Goal: Information Seeking & Learning: Learn about a topic

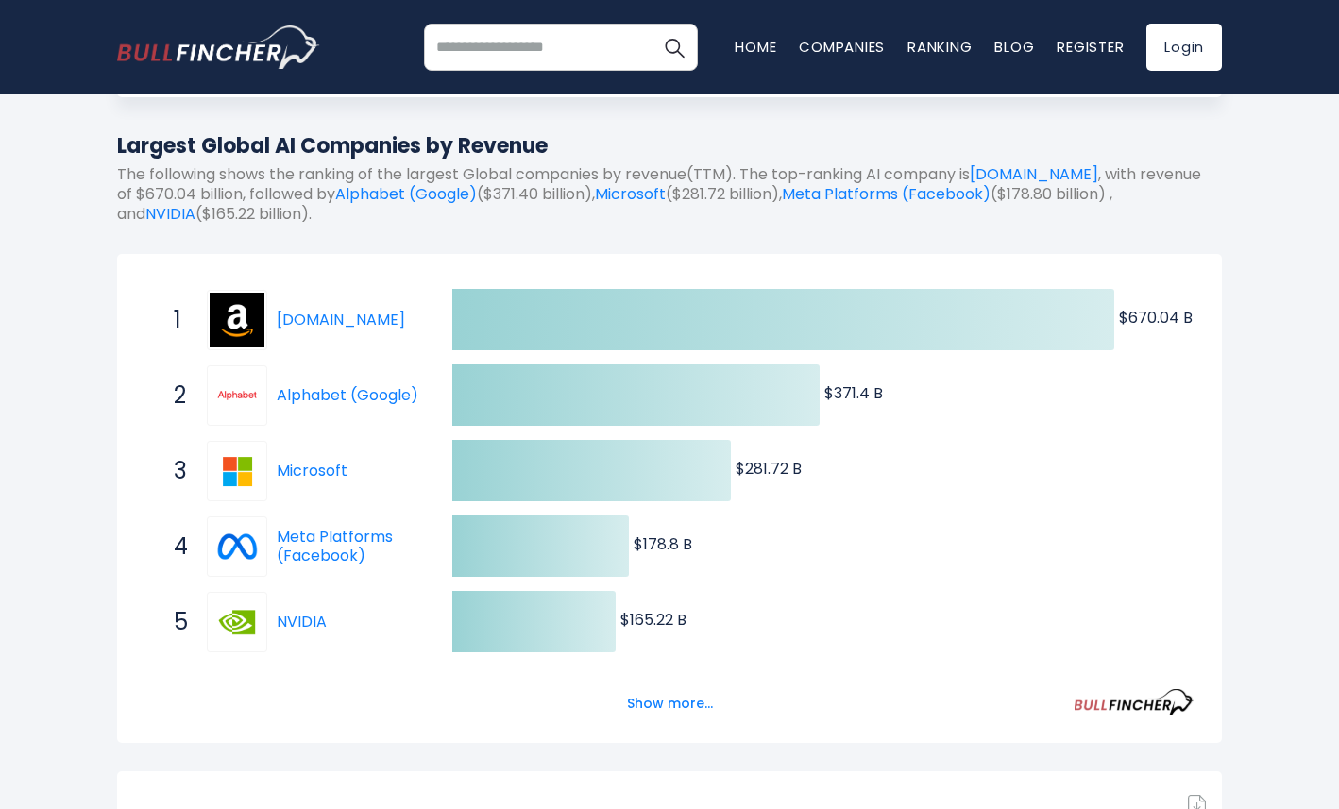
scroll to position [194, 0]
click at [662, 698] on button "Show more..." at bounding box center [670, 703] width 109 height 31
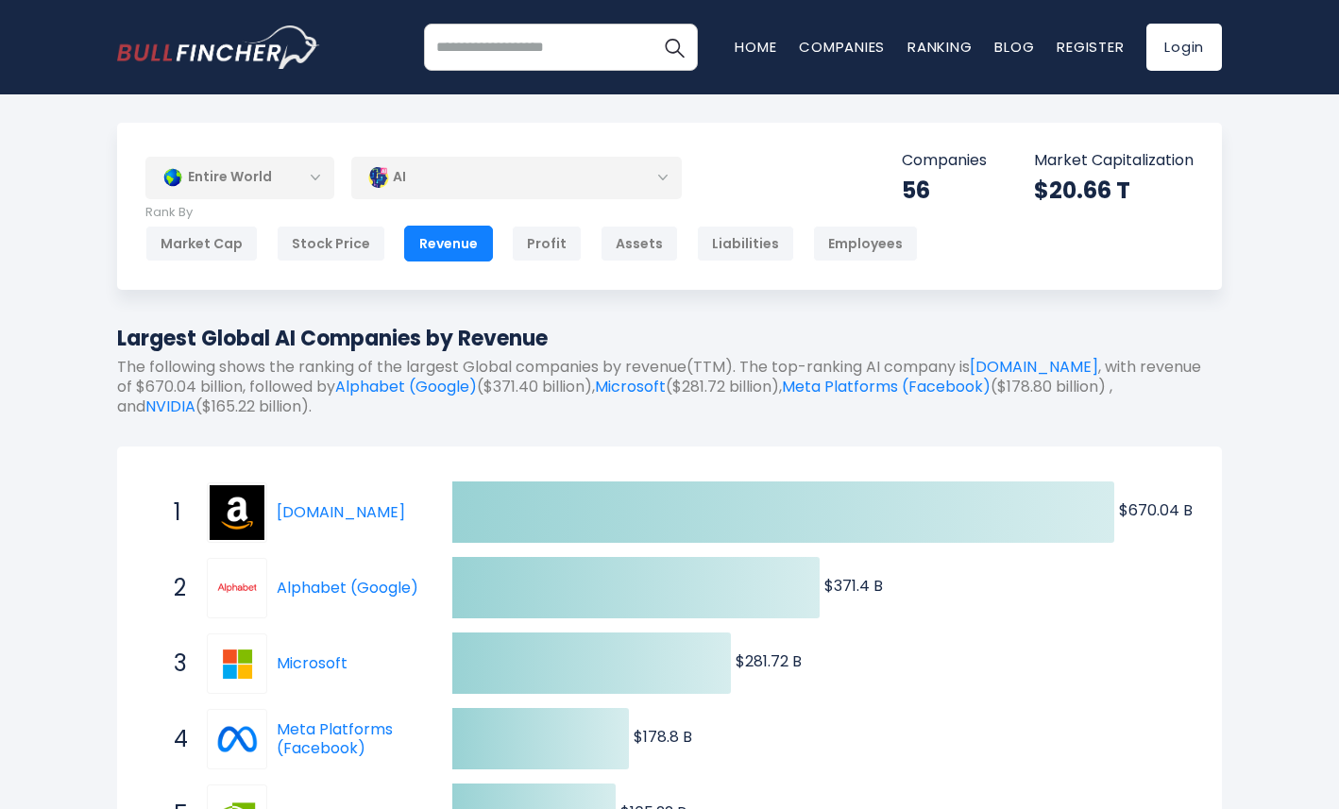
scroll to position [1, 0]
click at [223, 255] on div "Market Cap" at bounding box center [201, 243] width 112 height 36
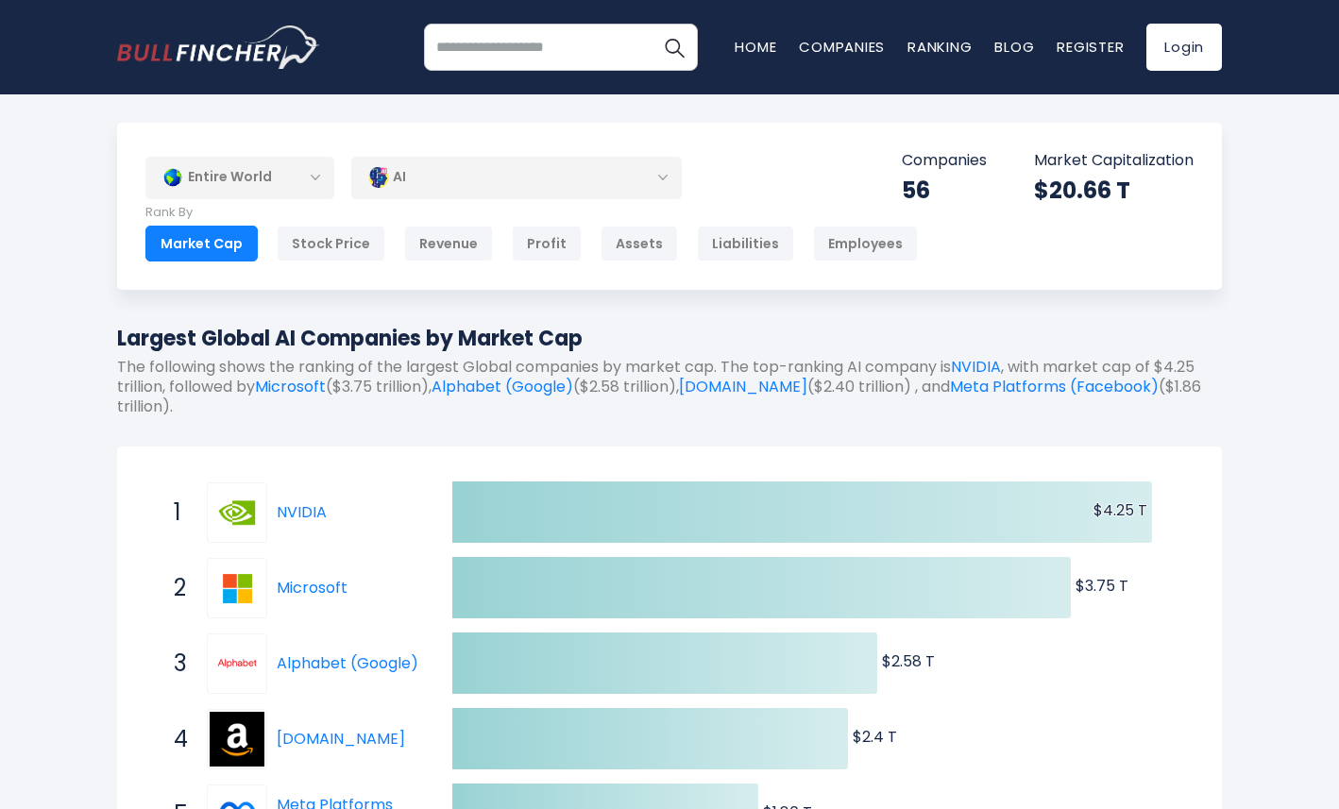
click at [416, 182] on div "AI" at bounding box center [516, 177] width 331 height 43
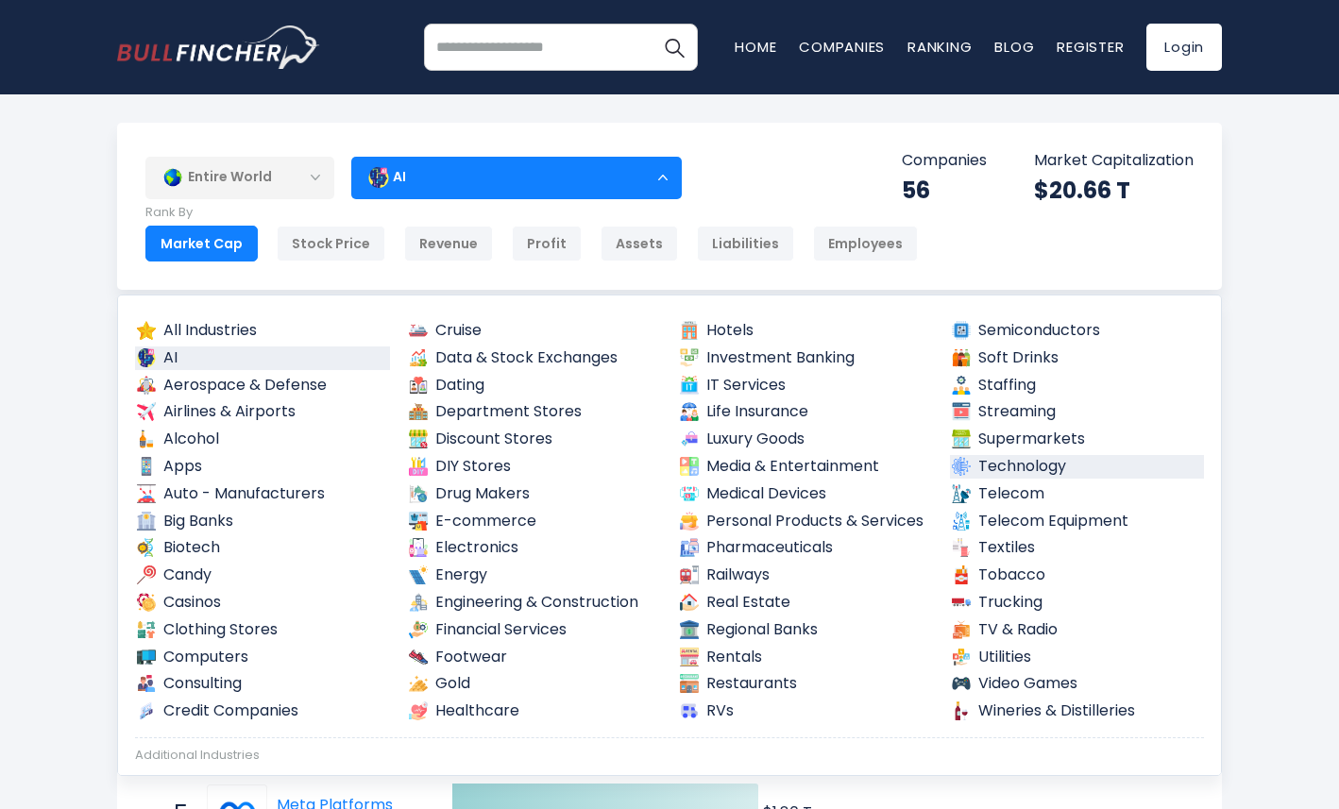
click at [1010, 466] on link "Technology" at bounding box center [1077, 467] width 255 height 24
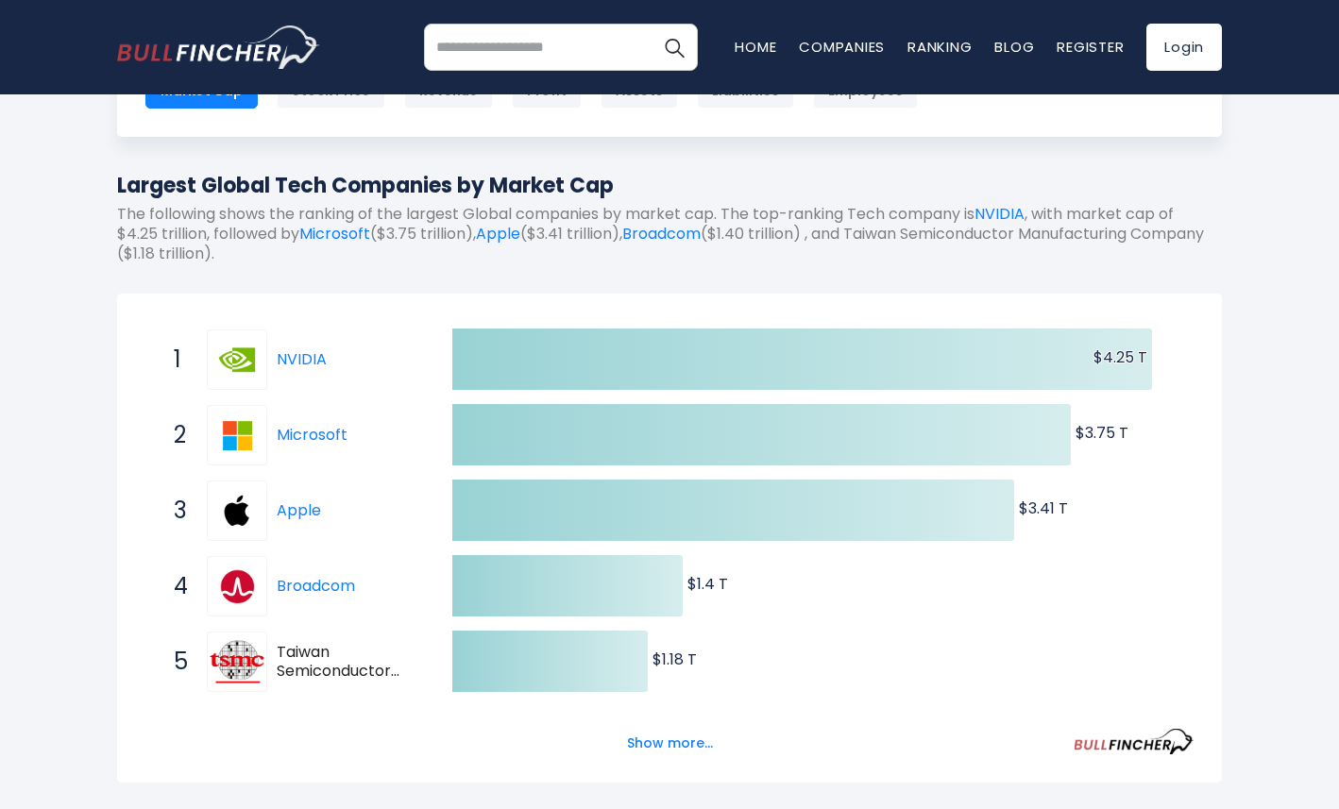
scroll to position [220, 0]
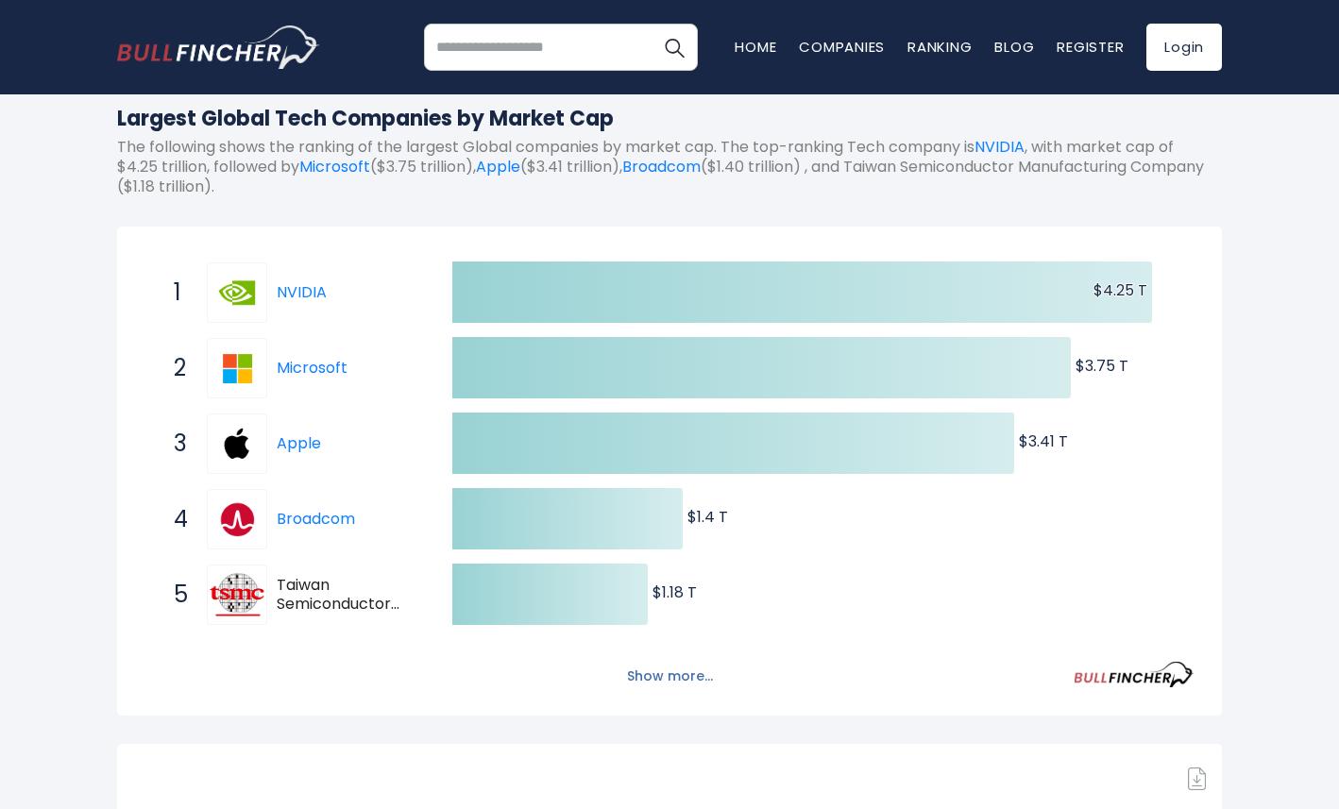
click at [679, 673] on button "Show more..." at bounding box center [670, 676] width 109 height 31
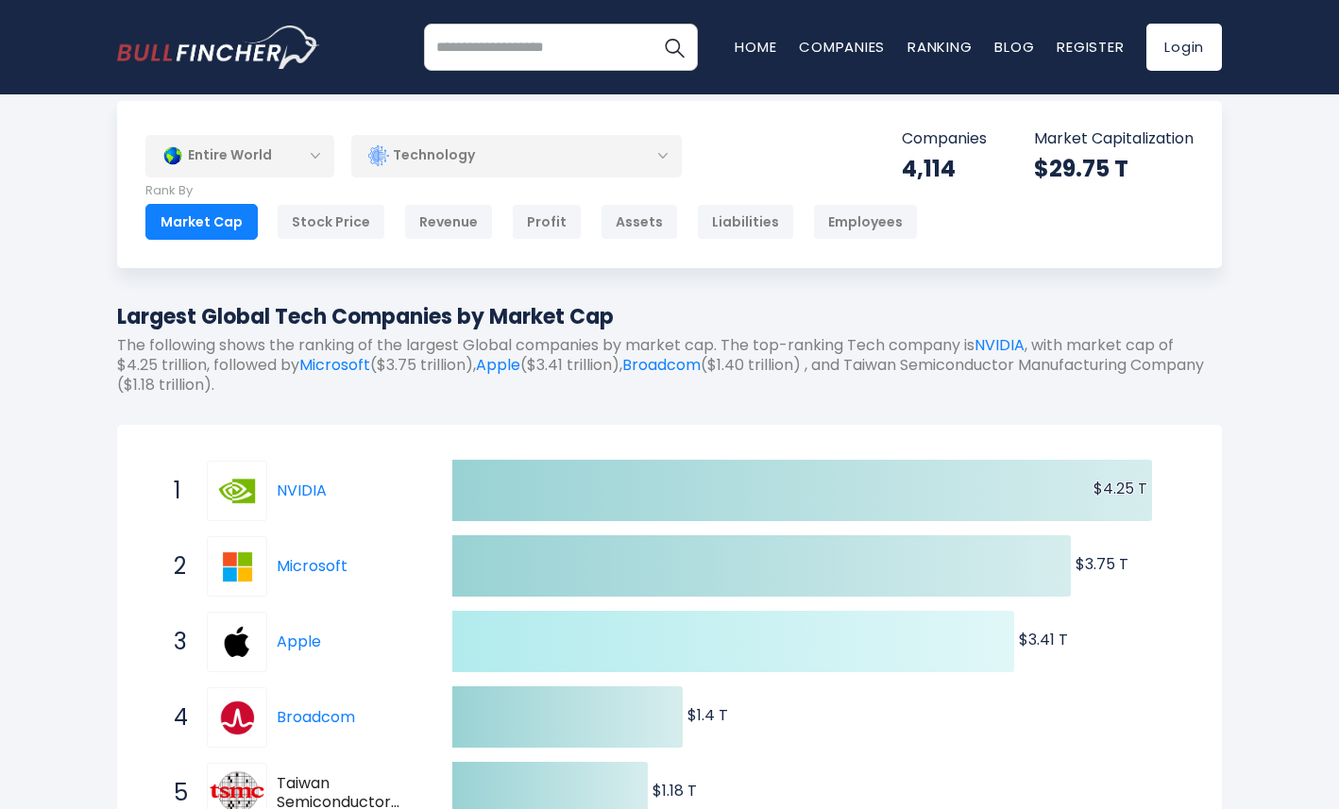
scroll to position [15, 0]
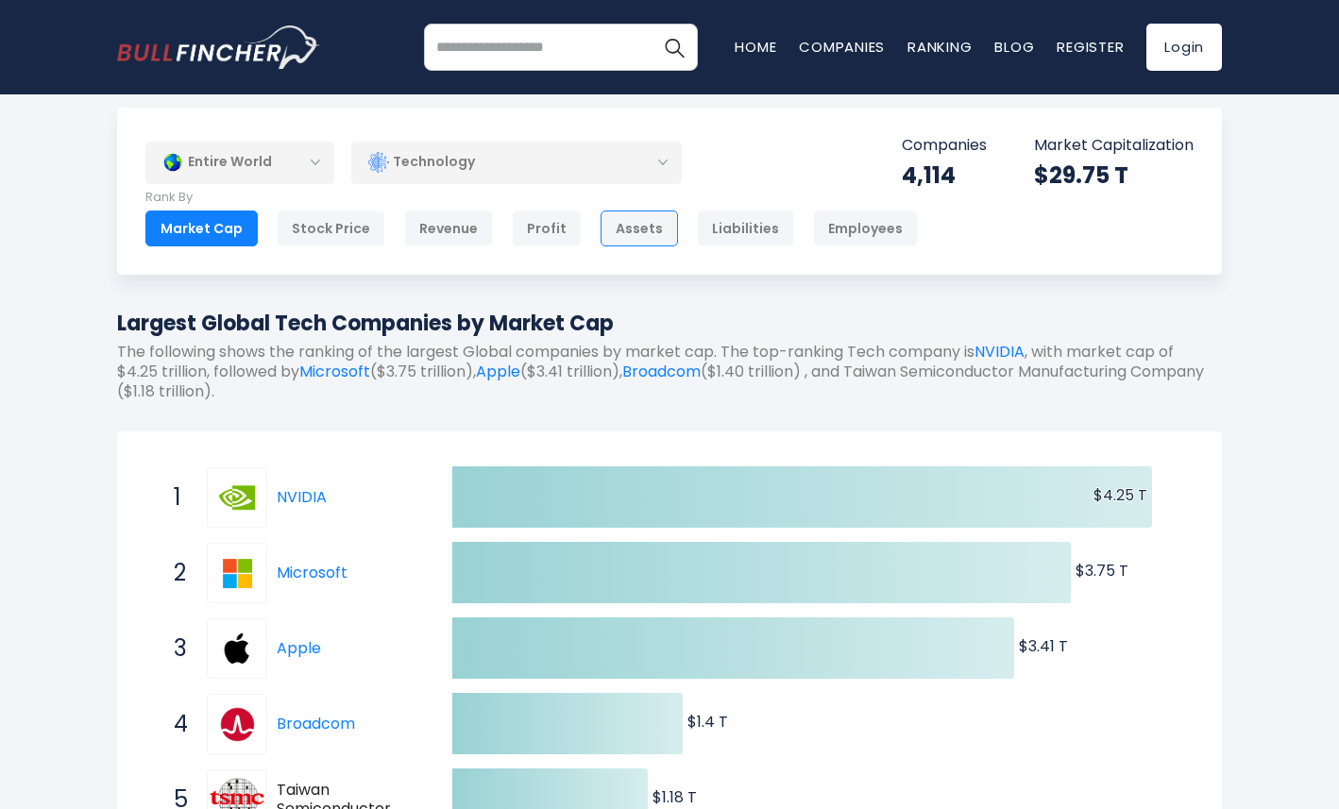
click at [615, 227] on div "Assets" at bounding box center [639, 229] width 77 height 36
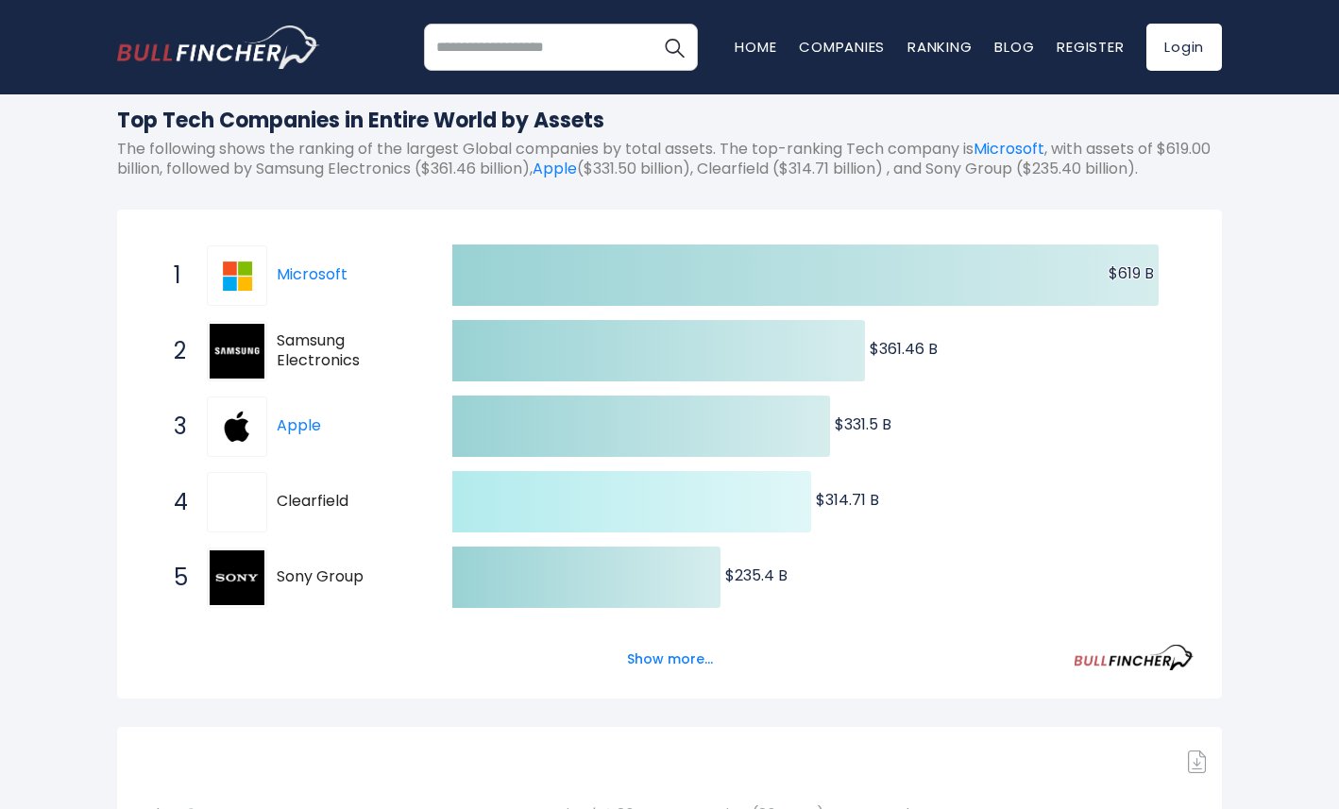
scroll to position [220, 0]
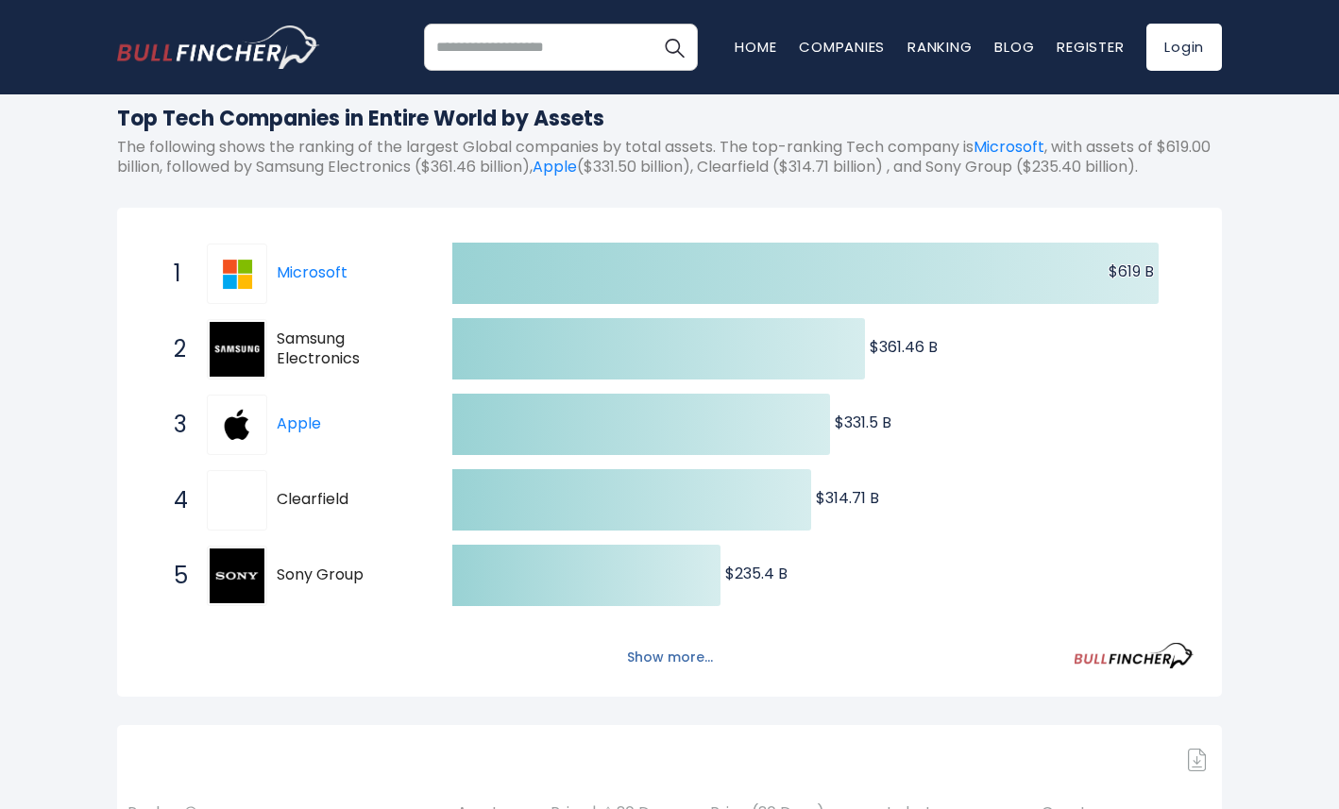
click at [660, 672] on button "Show more..." at bounding box center [670, 657] width 109 height 31
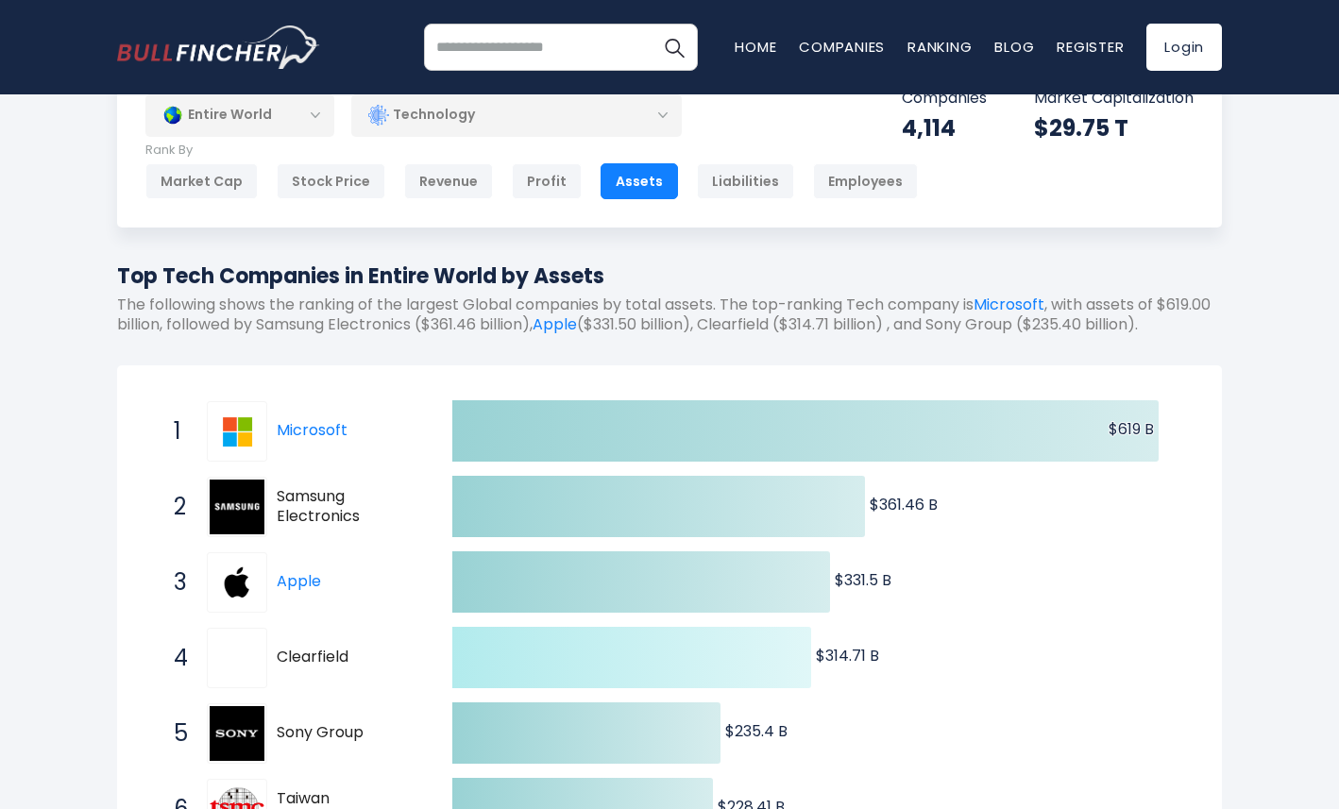
scroll to position [63, 0]
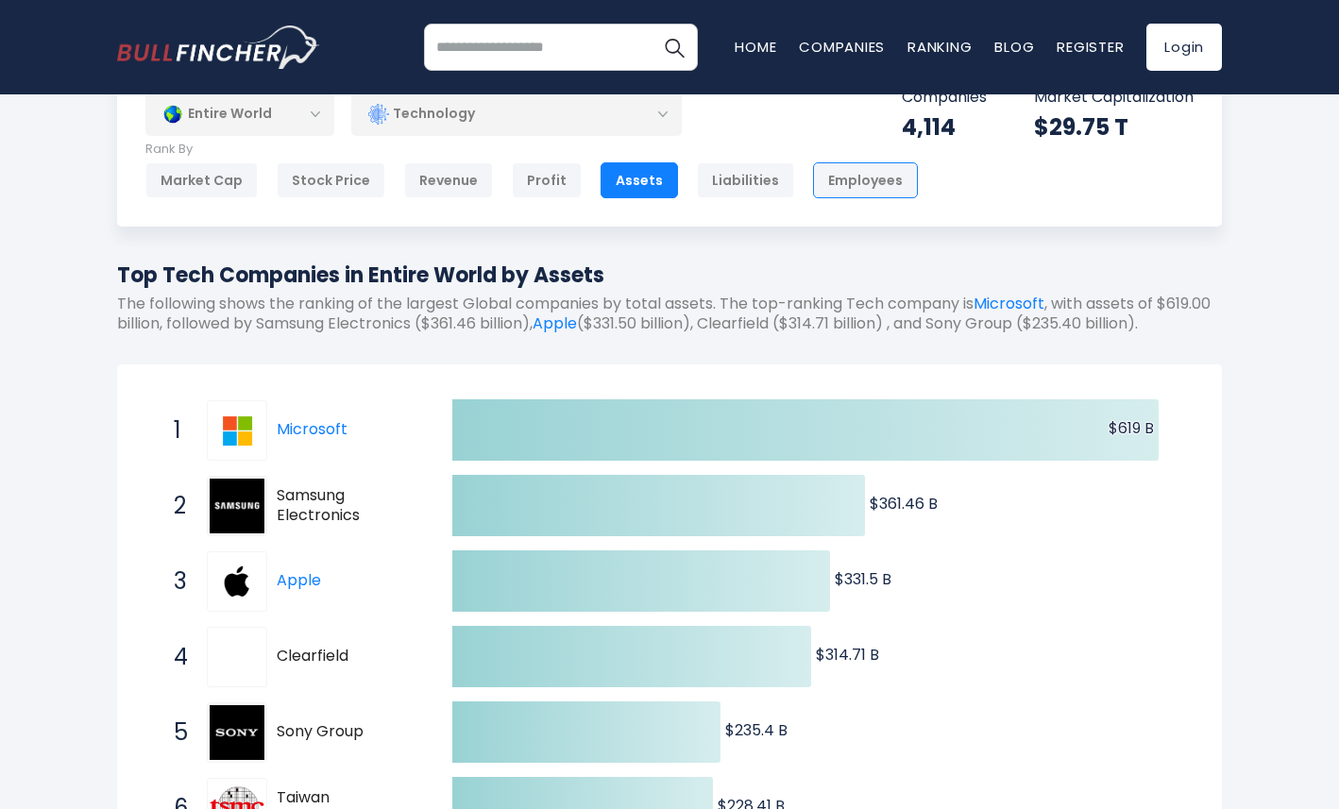
click at [823, 185] on div "Employees" at bounding box center [865, 180] width 105 height 36
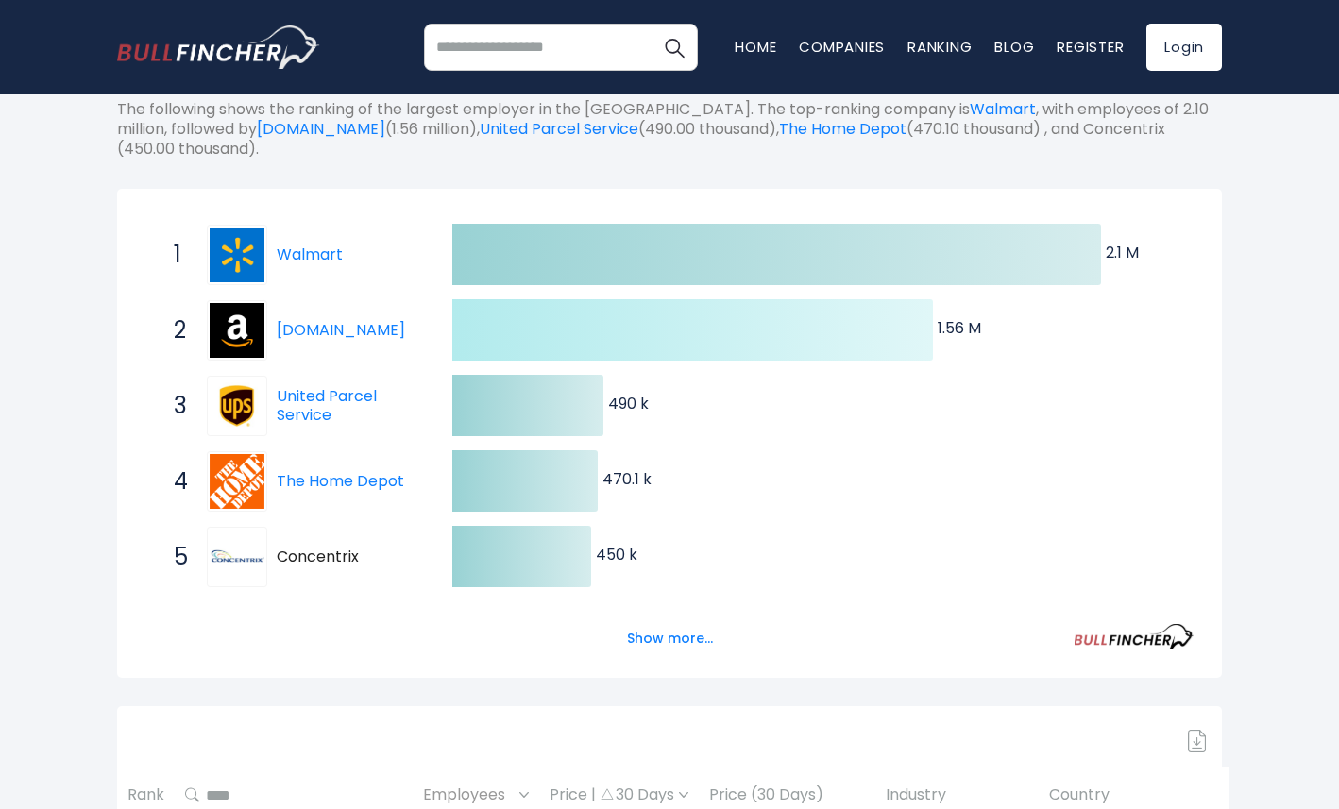
scroll to position [263, 0]
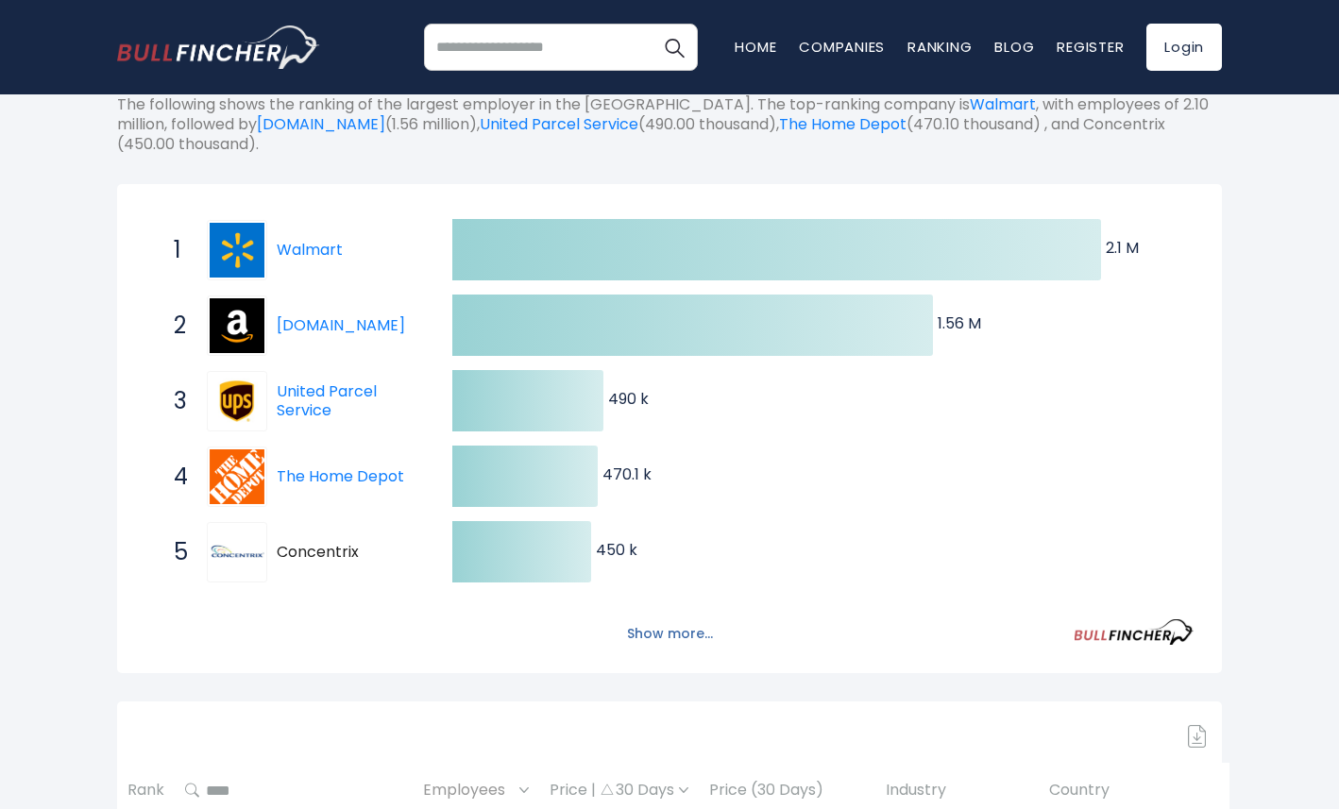
click at [688, 636] on button "Show more..." at bounding box center [670, 634] width 109 height 31
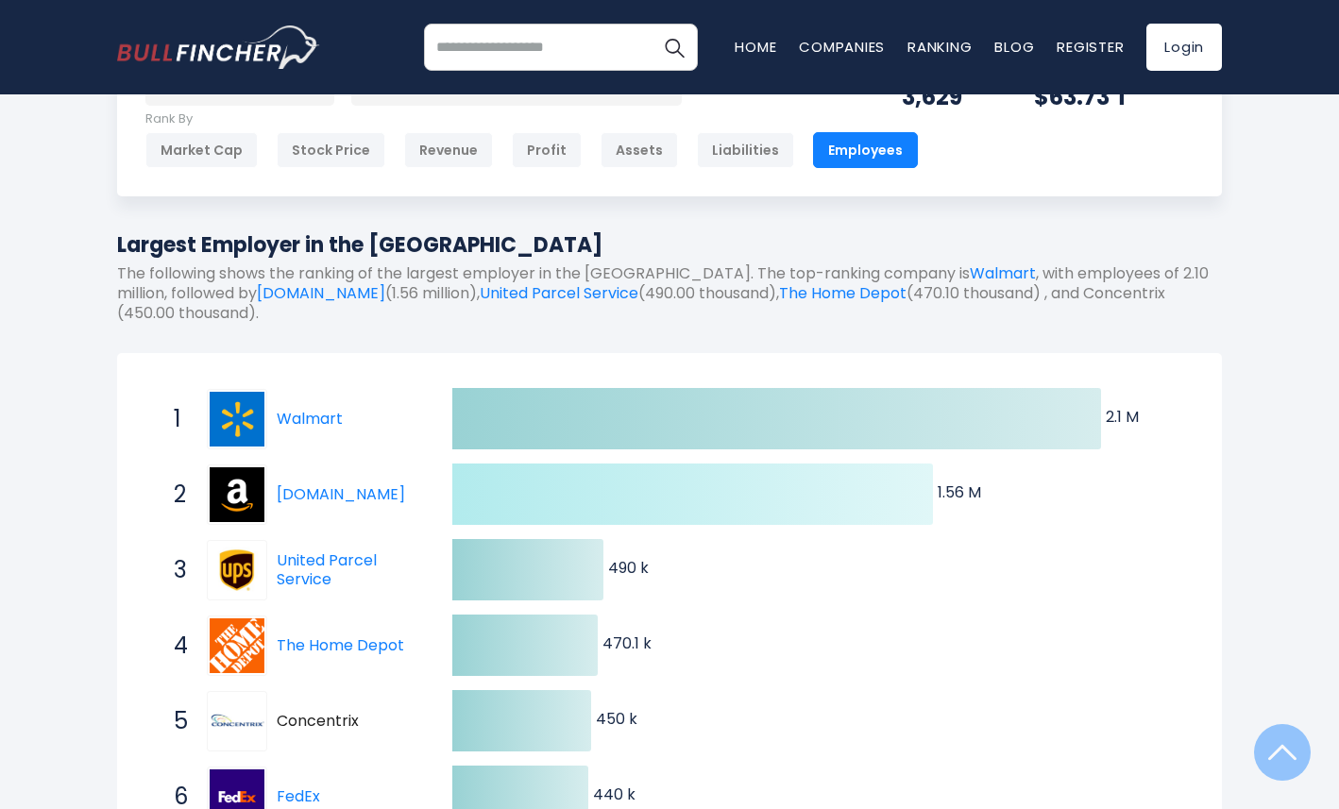
scroll to position [0, 0]
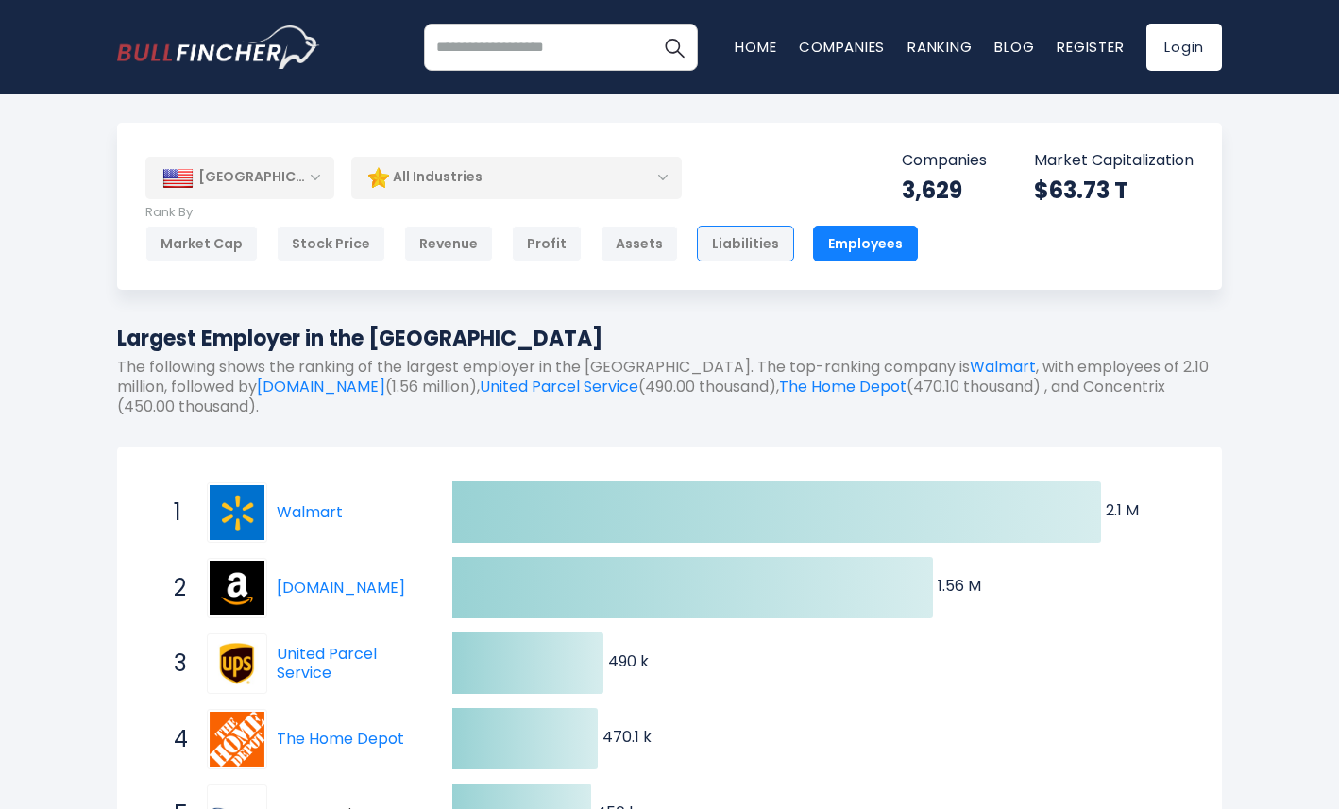
click at [725, 241] on div "Liabilities" at bounding box center [745, 244] width 97 height 36
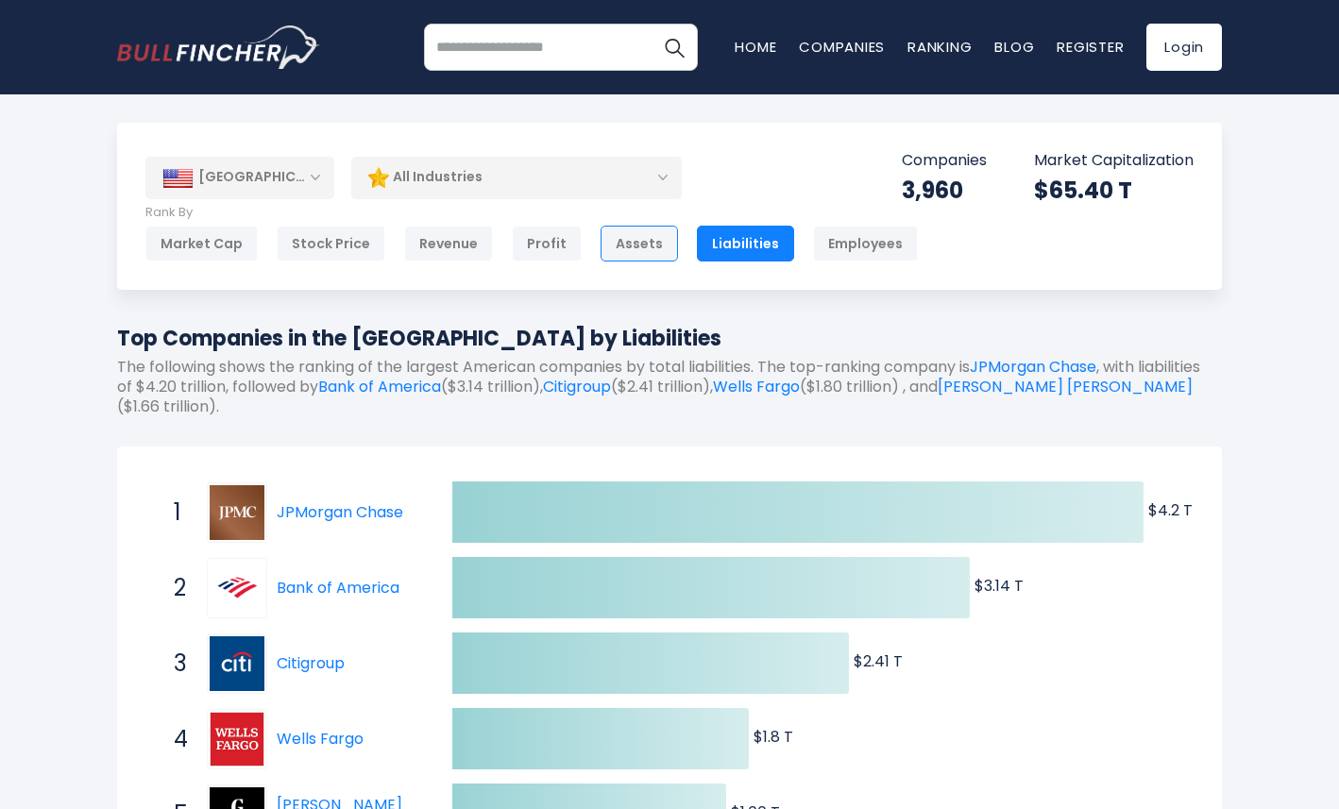
click at [613, 247] on div "Assets" at bounding box center [639, 244] width 77 height 36
click at [620, 247] on div "Assets" at bounding box center [639, 244] width 77 height 36
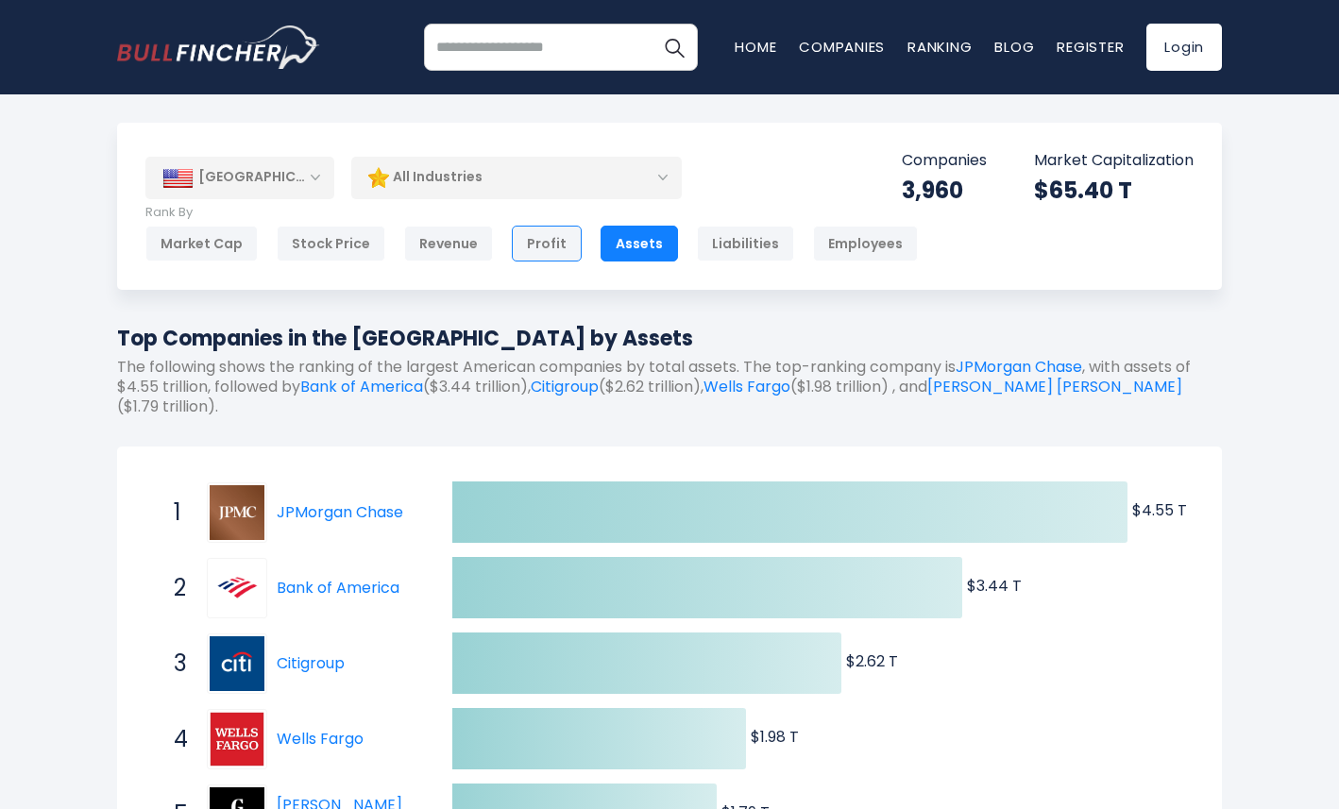
click at [521, 242] on div "Profit" at bounding box center [547, 244] width 70 height 36
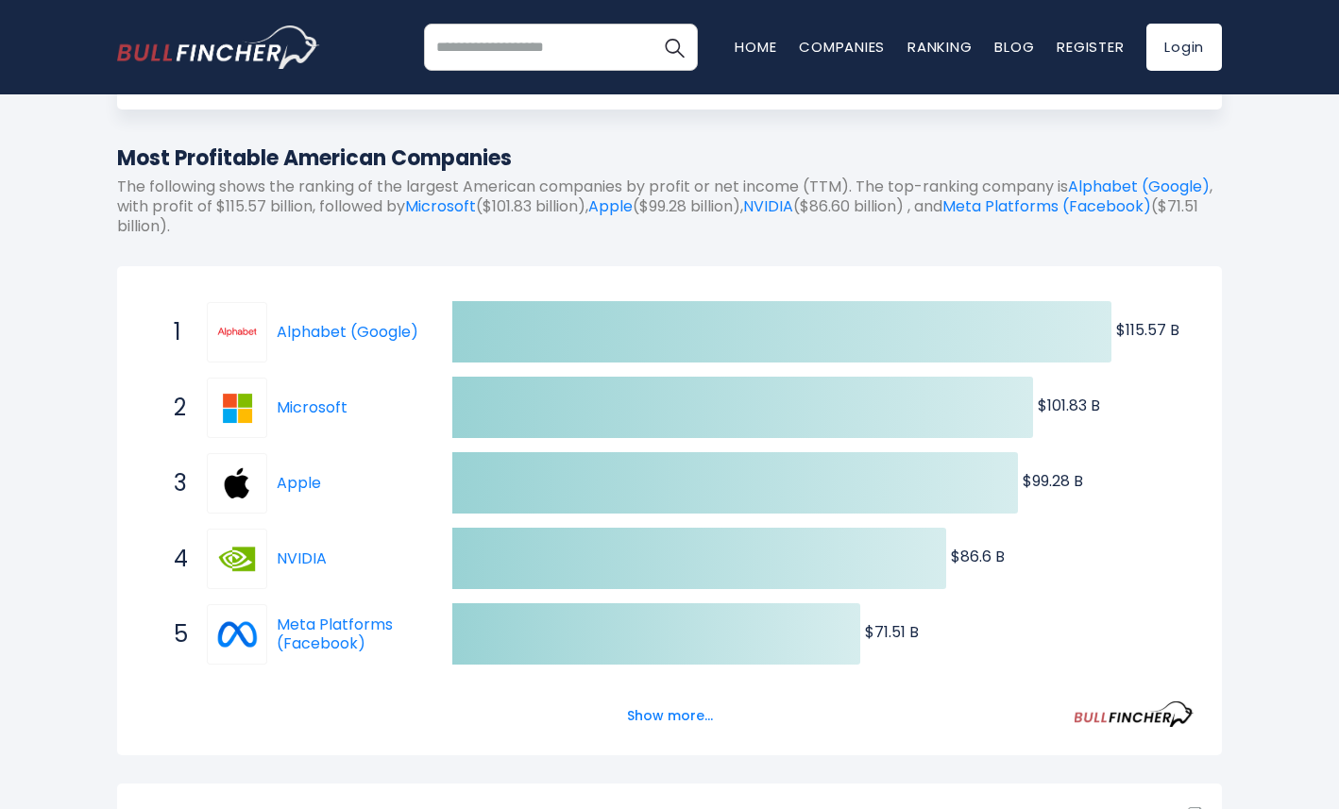
scroll to position [195, 0]
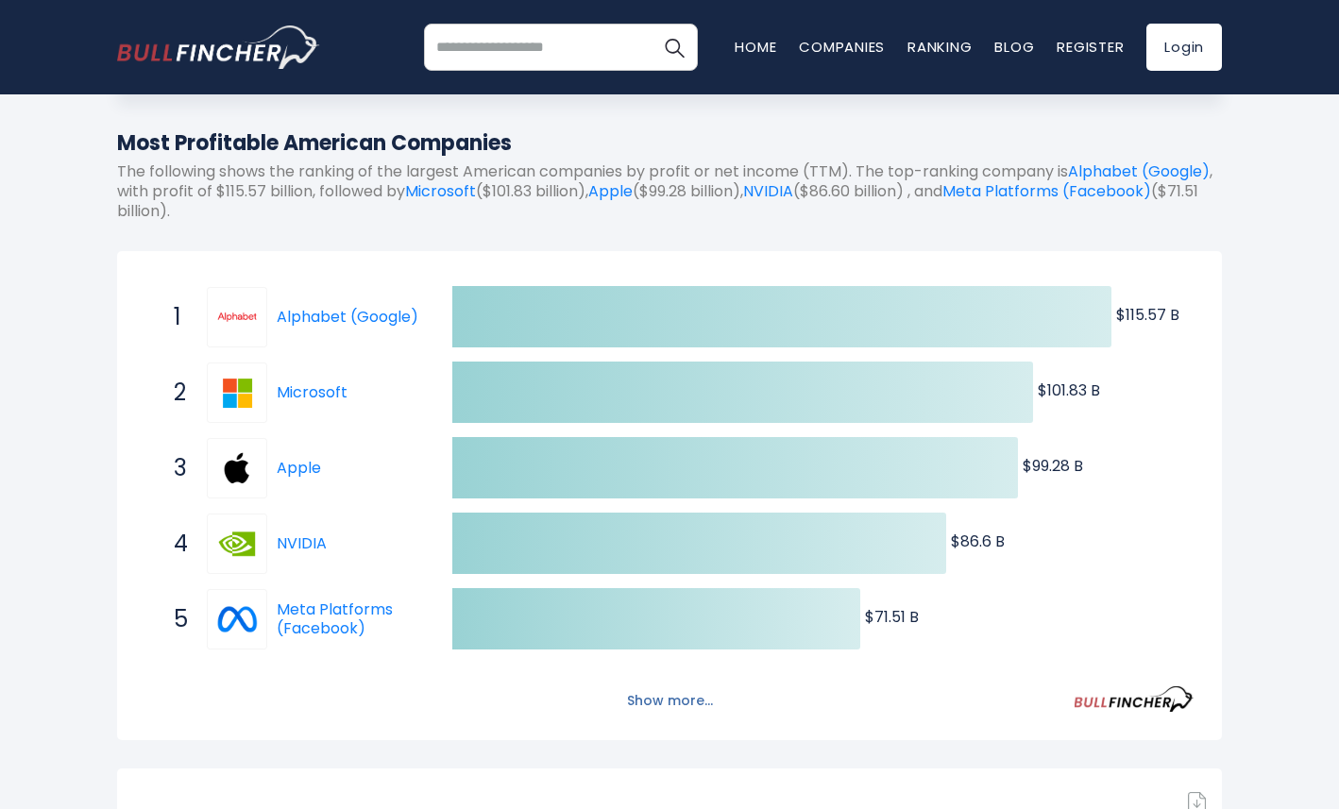
click at [669, 705] on button "Show more..." at bounding box center [670, 701] width 109 height 31
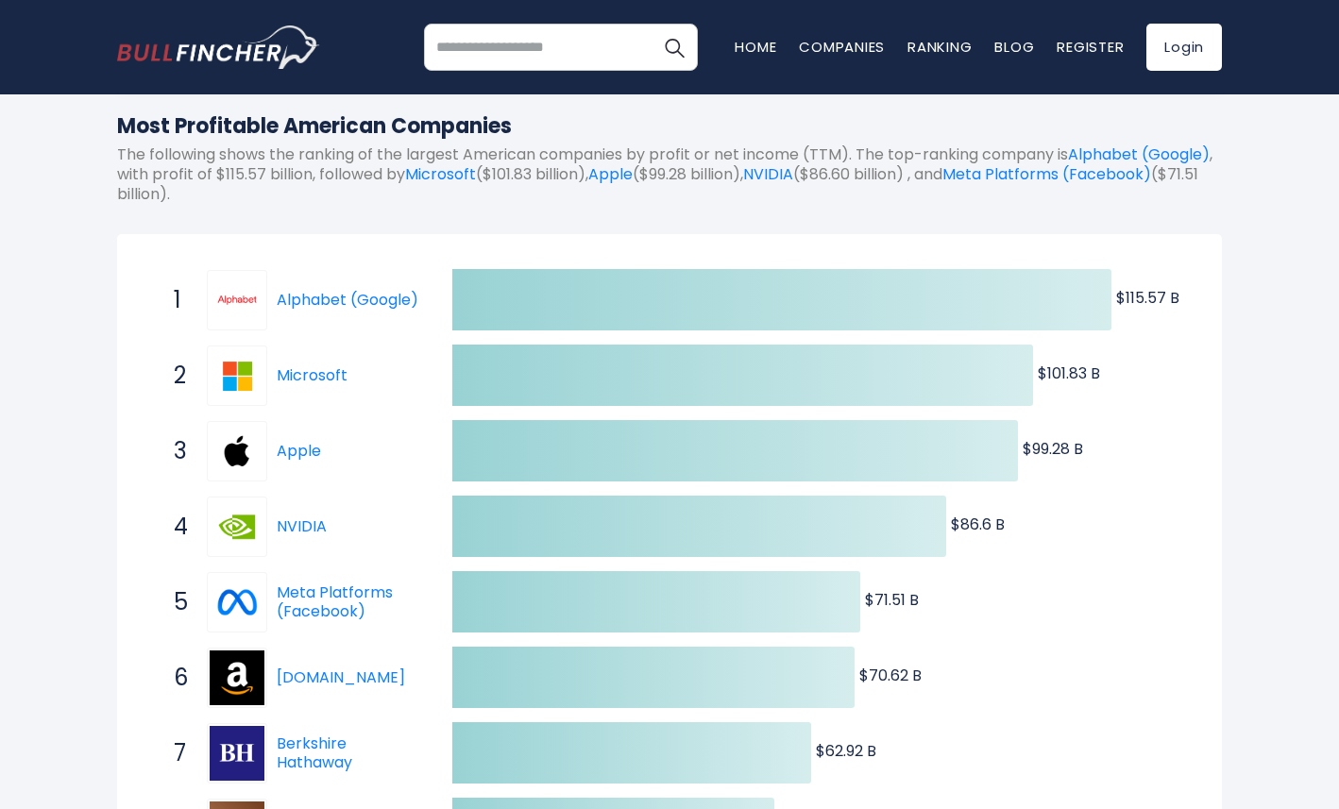
scroll to position [212, 0]
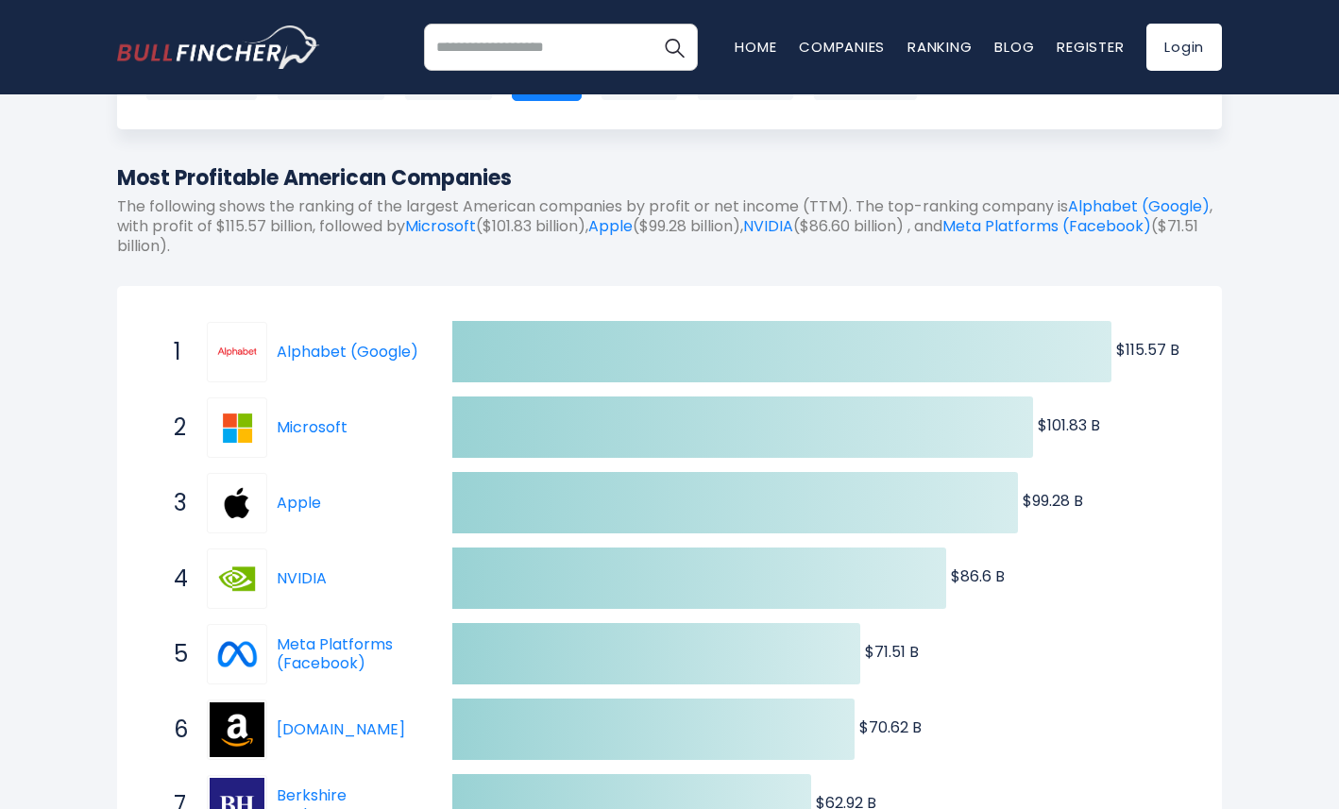
scroll to position [126, 0]
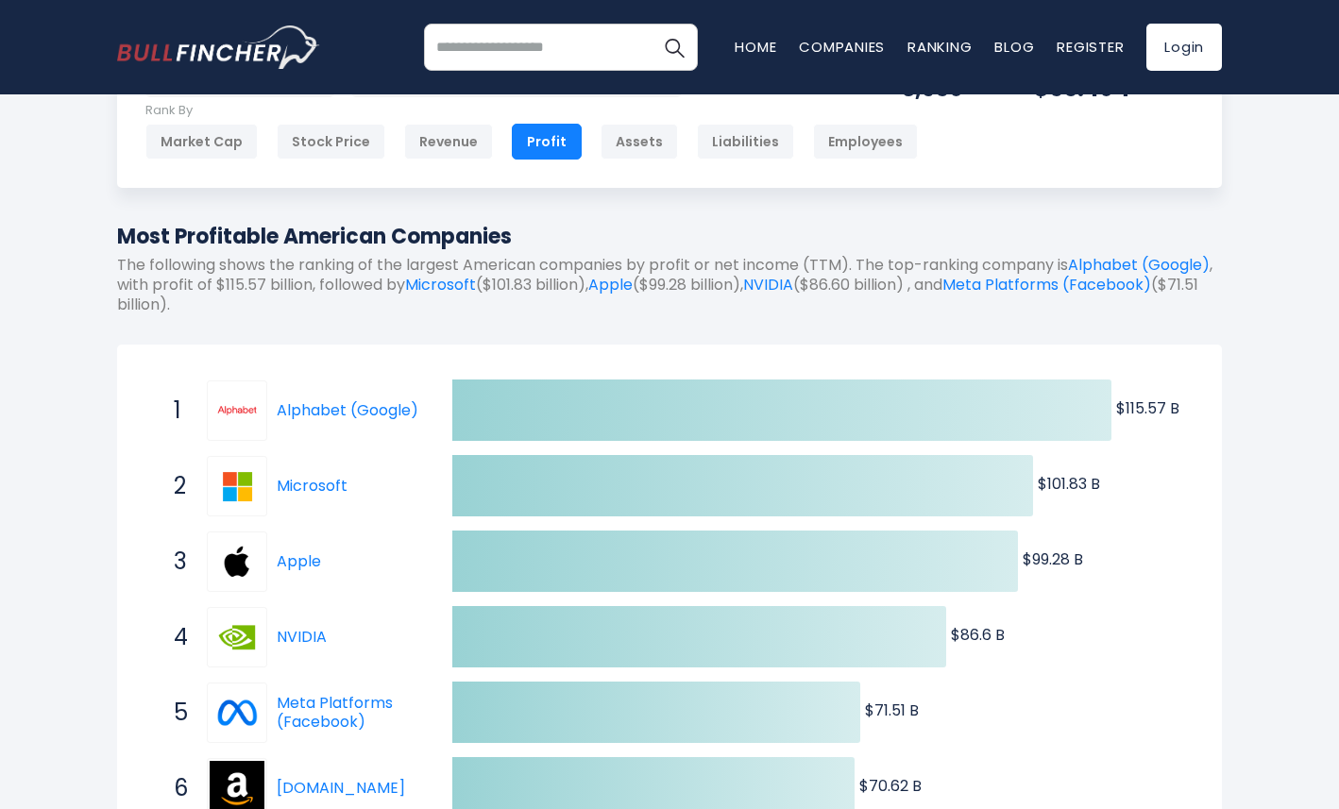
scroll to position [93, 0]
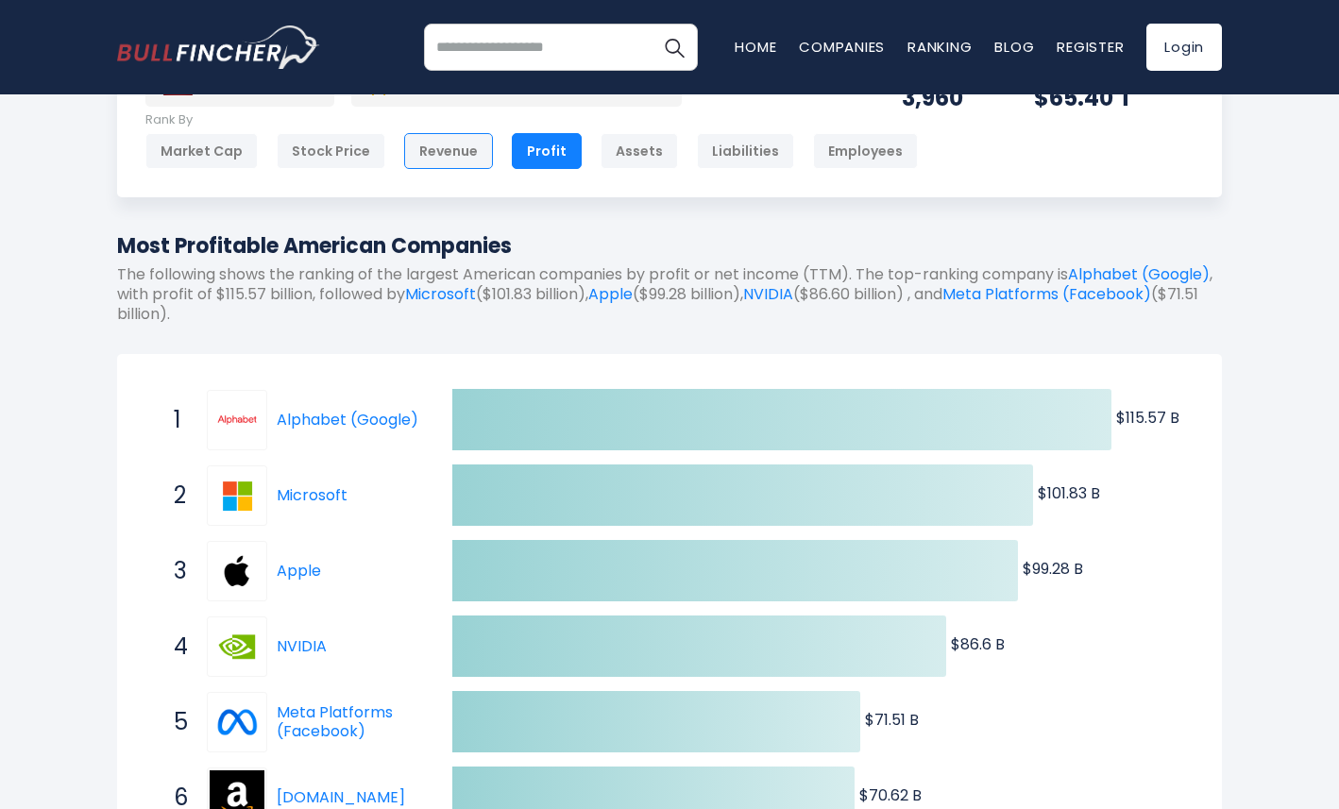
click at [404, 147] on div "Revenue" at bounding box center [448, 151] width 89 height 36
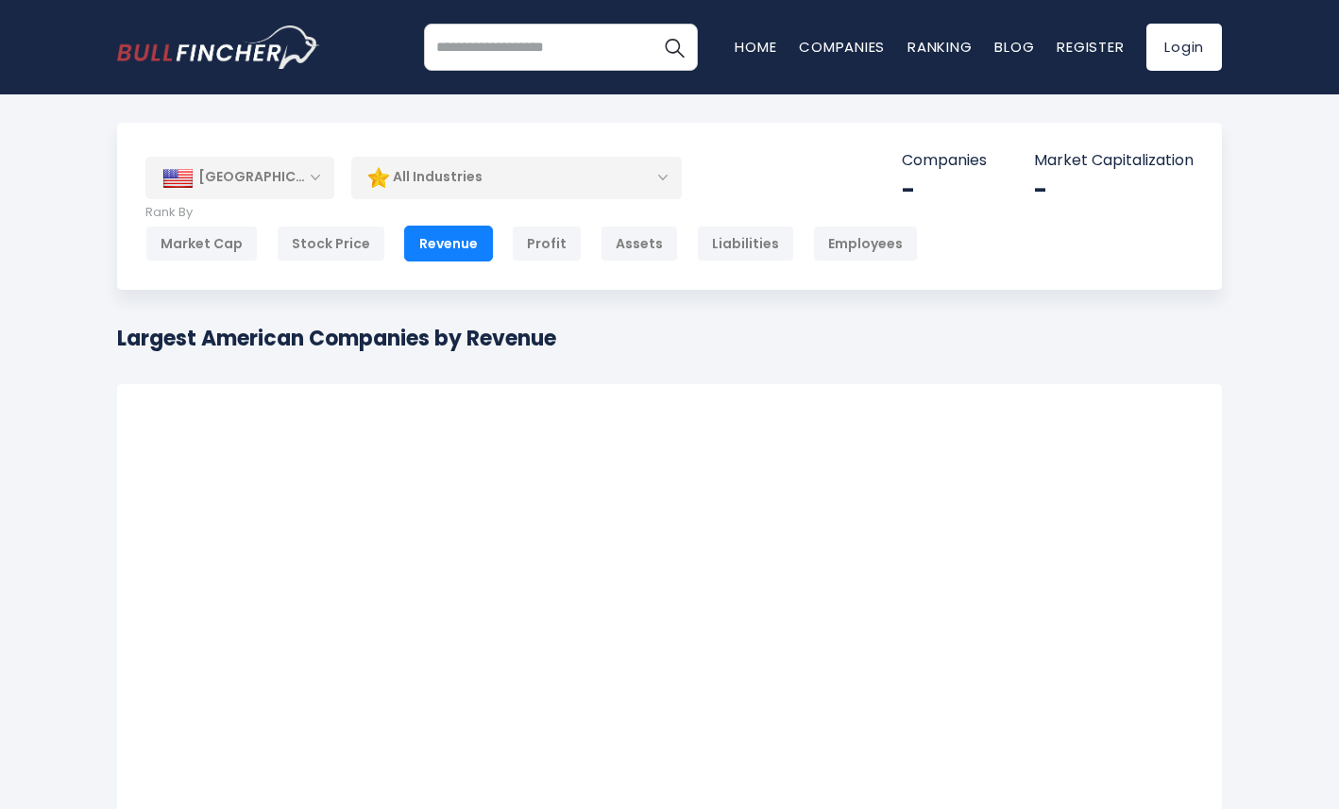
click at [416, 180] on div "All Industries" at bounding box center [516, 177] width 331 height 43
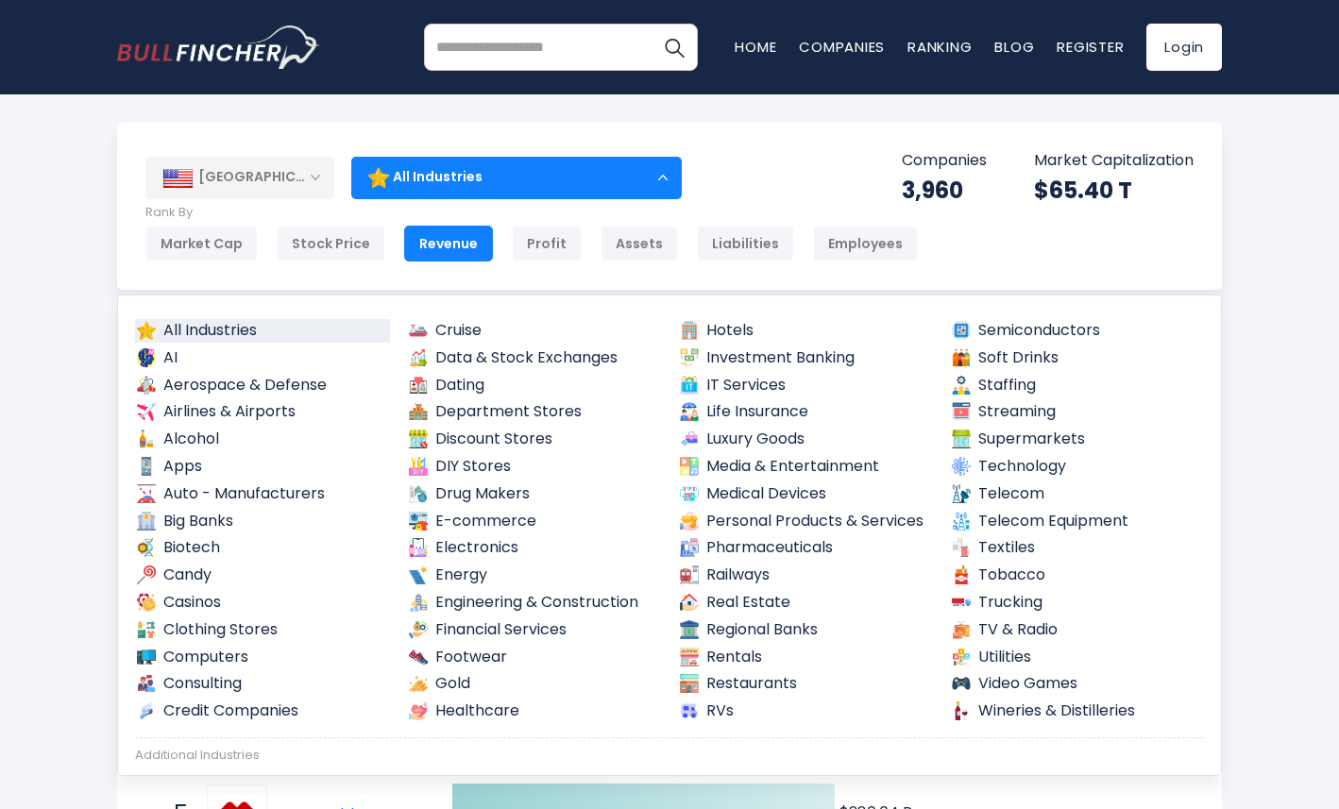
click at [78, 370] on div "[GEOGRAPHIC_DATA] Entire World 30,364 [GEOGRAPHIC_DATA]" at bounding box center [669, 780] width 1339 height 1314
click at [212, 194] on div "[GEOGRAPHIC_DATA]" at bounding box center [239, 178] width 189 height 42
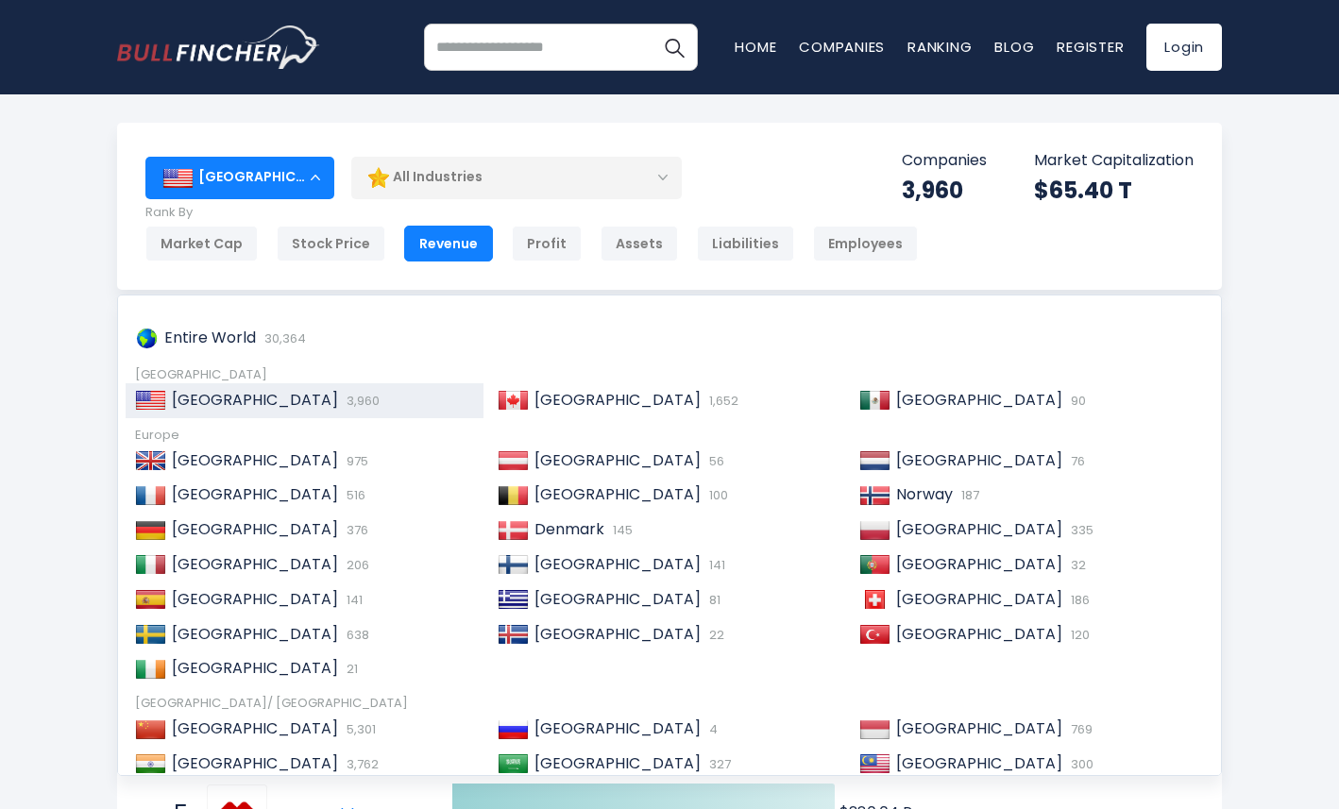
click at [228, 169] on div "[GEOGRAPHIC_DATA]" at bounding box center [239, 178] width 189 height 42
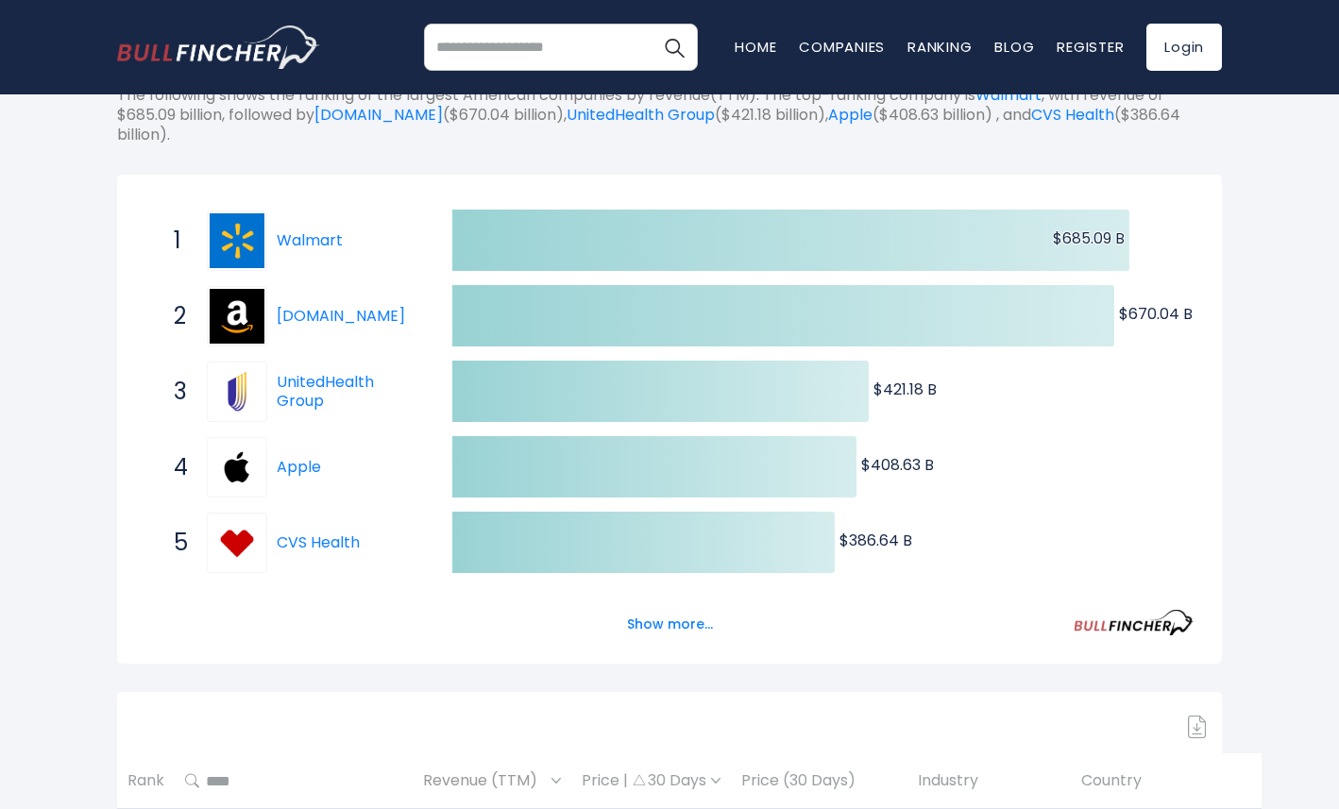
scroll to position [280, 0]
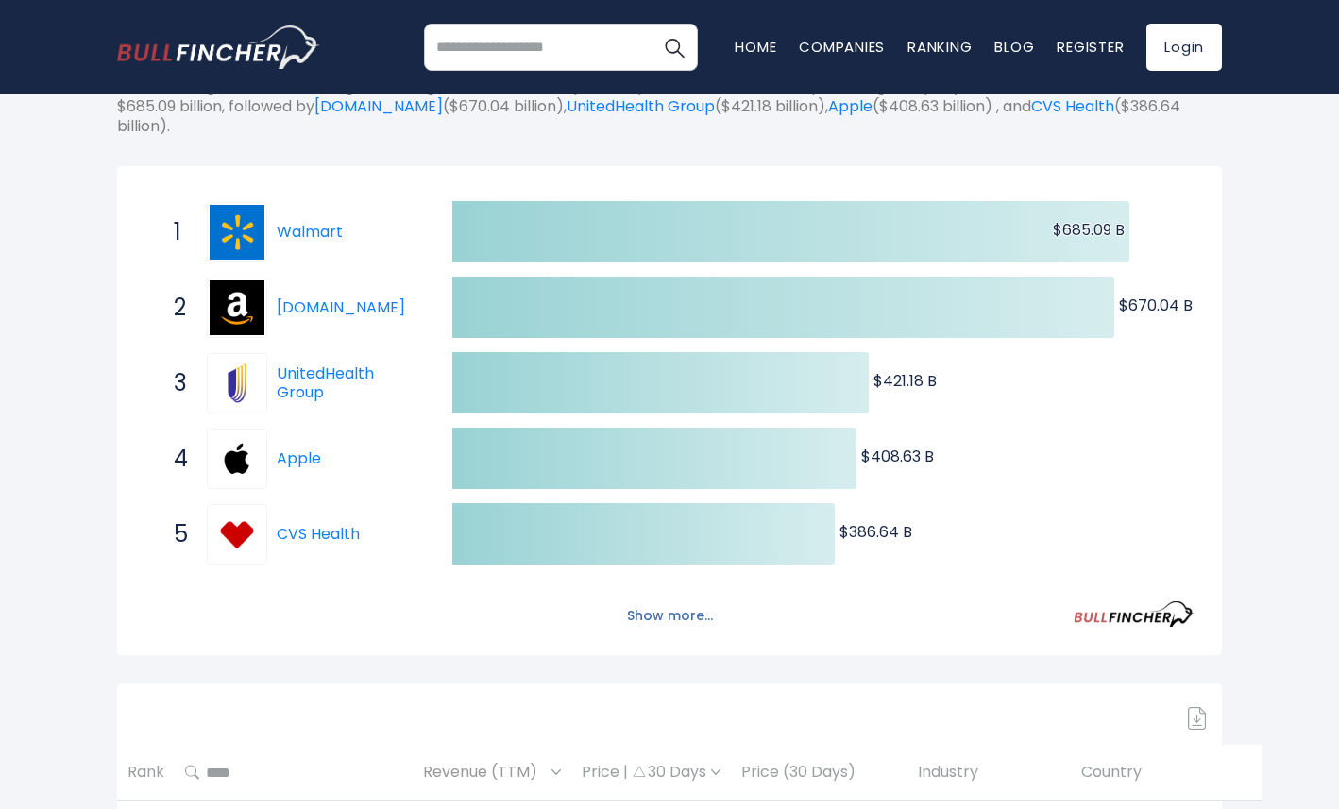
click at [626, 615] on button "Show more..." at bounding box center [670, 616] width 109 height 31
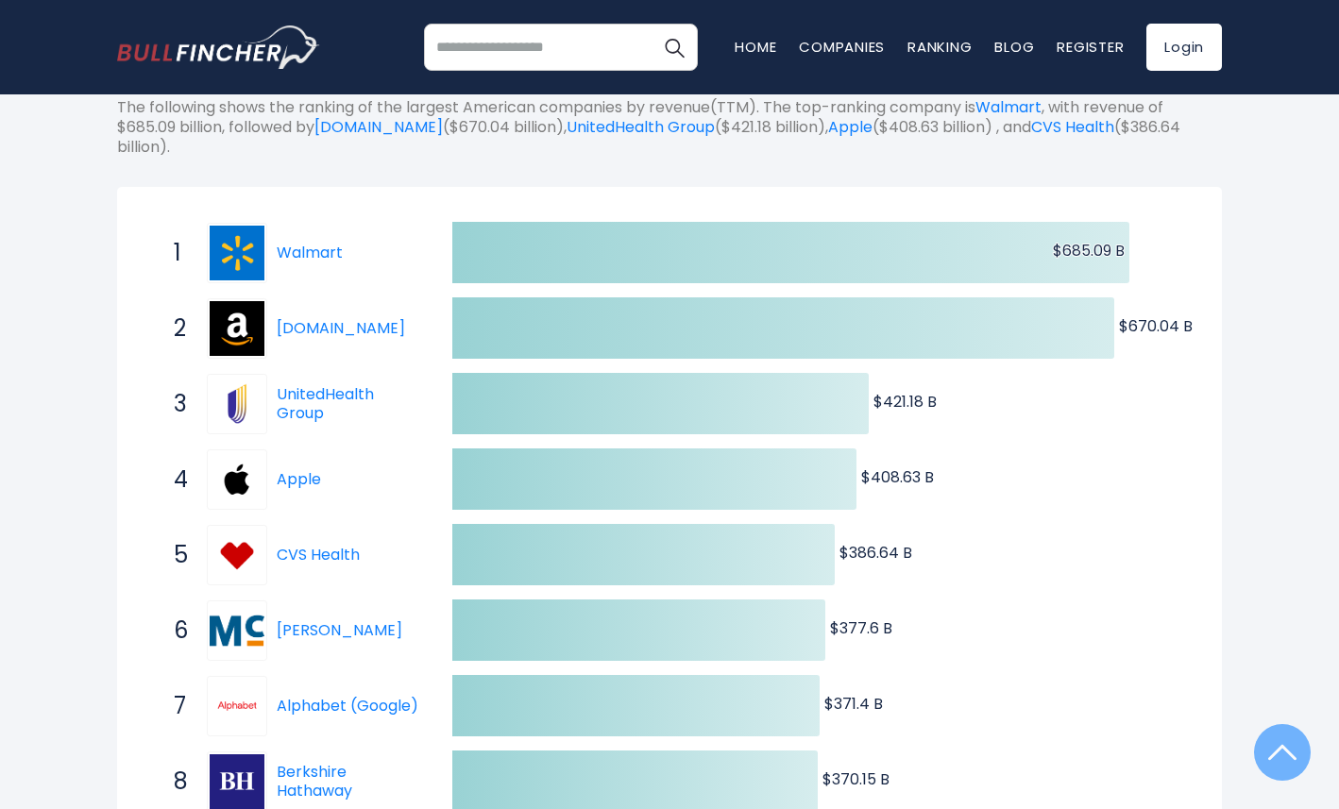
scroll to position [257, 0]
